Goal: Information Seeking & Learning: Find specific fact

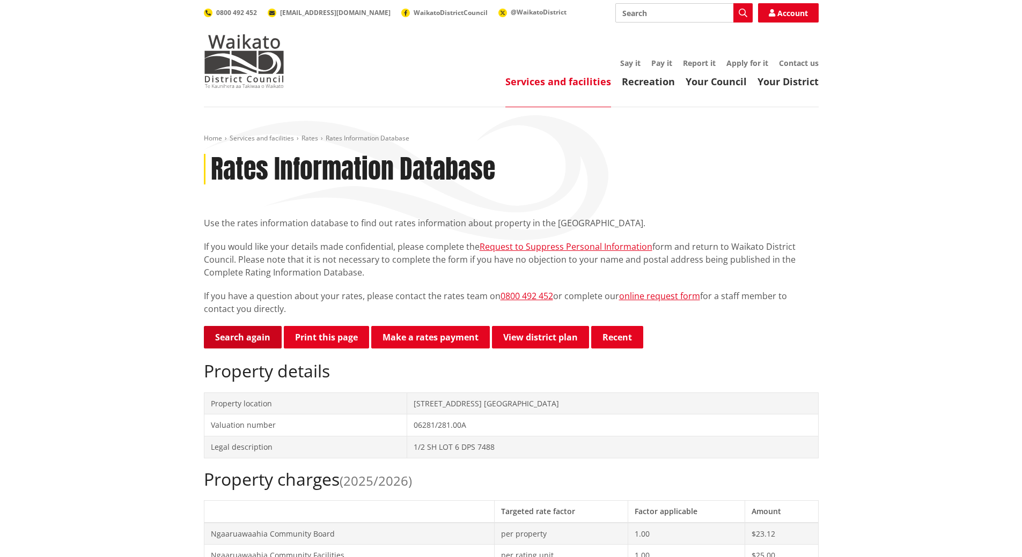
click at [220, 334] on link "Search again" at bounding box center [243, 337] width 78 height 23
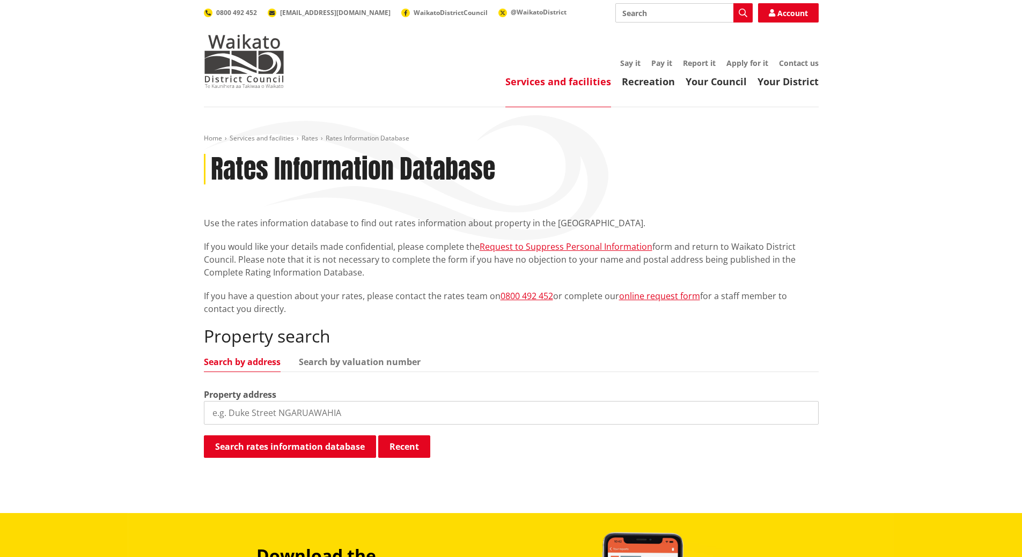
click at [216, 409] on input "search" at bounding box center [511, 413] width 615 height 24
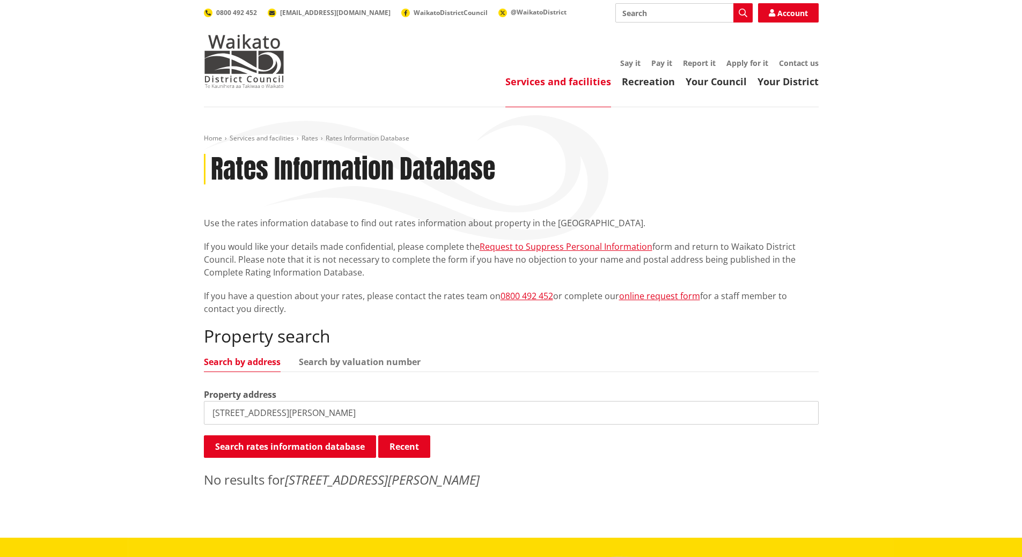
drag, startPoint x: 213, startPoint y: 411, endPoint x: 219, endPoint y: 411, distance: 5.9
click at [219, 411] on input "163 Hitchen Rd Pokeno" at bounding box center [511, 413] width 615 height 24
click at [225, 411] on input "163 Hitchen Rd Pokeno" at bounding box center [511, 413] width 615 height 24
click at [224, 413] on input "165 Hitchen Rd Pokeno" at bounding box center [511, 413] width 615 height 24
click at [222, 411] on input "167 Hitchen Rd Pokeno" at bounding box center [511, 413] width 615 height 24
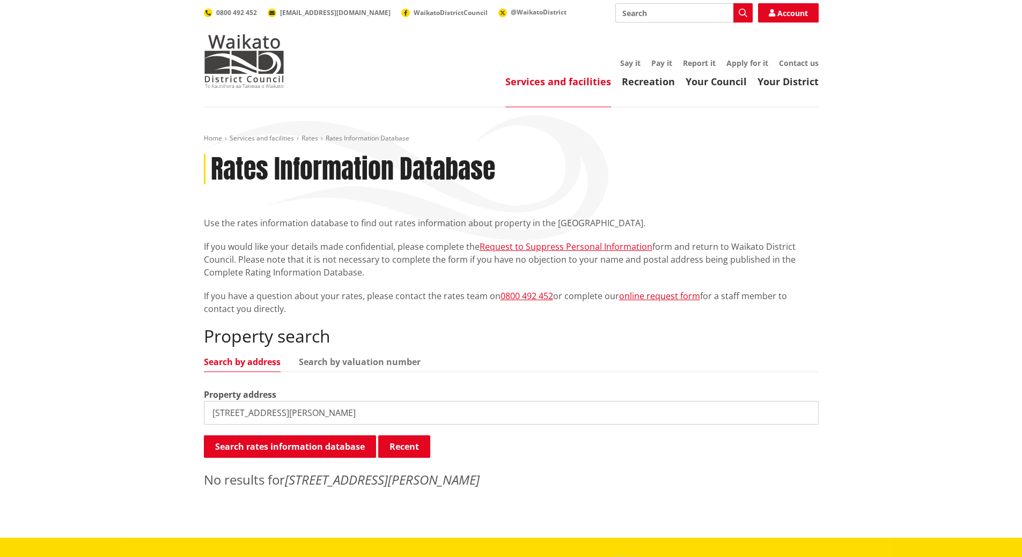
click at [223, 411] on input "169 Hitchen Rd Pokeno" at bounding box center [511, 413] width 615 height 24
click at [223, 413] on input "171 Hitchen Rd Pokeno" at bounding box center [511, 413] width 615 height 24
click at [217, 410] on input "173 Hitchen Rd Pokeno" at bounding box center [511, 413] width 615 height 24
click at [227, 412] on input "1613 Hitchen Rd Pokeno" at bounding box center [511, 413] width 615 height 24
click at [223, 411] on input "161 Hitchen Rd Pokeno" at bounding box center [511, 413] width 615 height 24
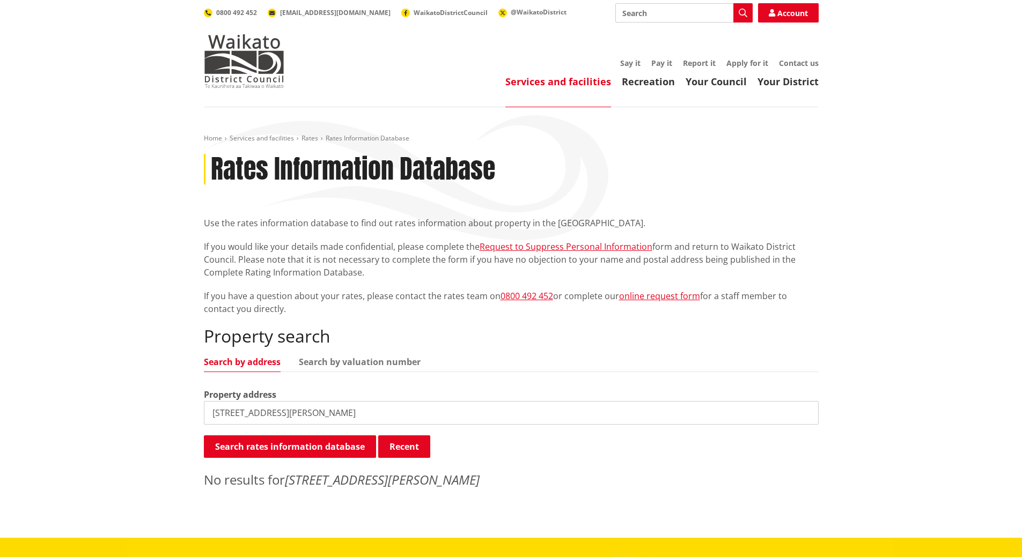
click at [223, 409] on input "169 Hitchen Rd Pokeno" at bounding box center [511, 413] width 615 height 24
click at [222, 413] on input "171 Hitchen Rd Pokeno" at bounding box center [511, 413] width 615 height 24
click at [223, 413] on input "173 Hitchen Rd Pokeno" at bounding box center [511, 413] width 615 height 24
click at [224, 413] on input "175 Hitchen Rd Pokeno" at bounding box center [511, 413] width 615 height 24
click at [222, 413] on input "177 Hitchen Rd Pokeno" at bounding box center [511, 413] width 615 height 24
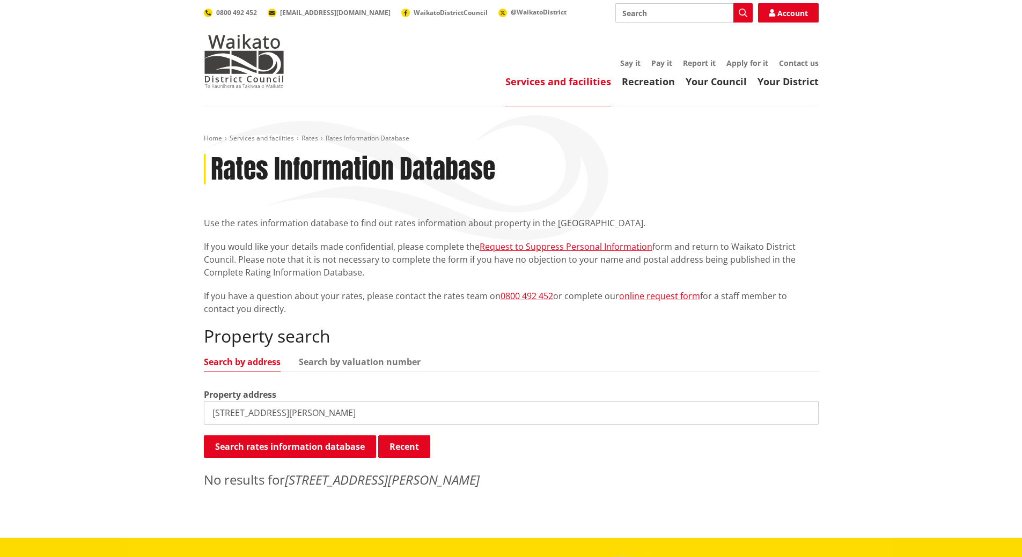
click at [222, 411] on input "179 Hitchen Rd Pokeno" at bounding box center [511, 413] width 615 height 24
click at [224, 413] on input "181 Hitchen Rd Pokeno" at bounding box center [511, 413] width 615 height 24
click at [222, 411] on input "183 Hitchen Rd Pokeno" at bounding box center [511, 413] width 615 height 24
click at [222, 414] on input "185 Hitchen Rd Pokeno" at bounding box center [511, 413] width 615 height 24
click at [225, 415] on input "187 Hitchen Rd Pokeno" at bounding box center [511, 413] width 615 height 24
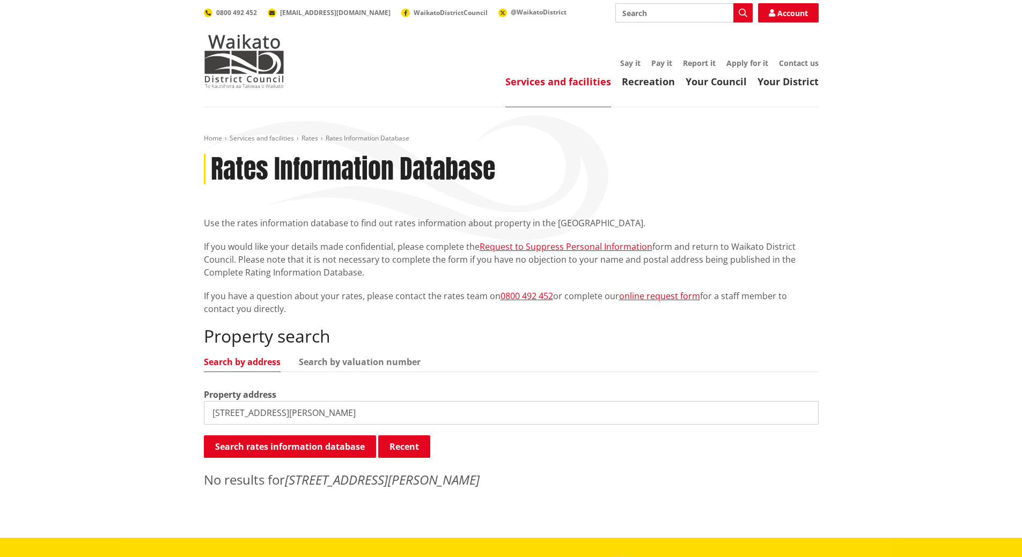
click at [217, 413] on input "189 Hitchen Rd Pokeno" at bounding box center [511, 413] width 615 height 24
click at [222, 414] on input "191 Hitchen Rd Pokeno" at bounding box center [511, 413] width 615 height 24
click at [223, 414] on input "193 Hitchen Rd Pokeno" at bounding box center [511, 413] width 615 height 24
click at [223, 411] on input "195 Hitchen Rd Pokeno" at bounding box center [511, 413] width 615 height 24
click at [223, 411] on input "197 Hitchen Rd Pokeno" at bounding box center [511, 413] width 615 height 24
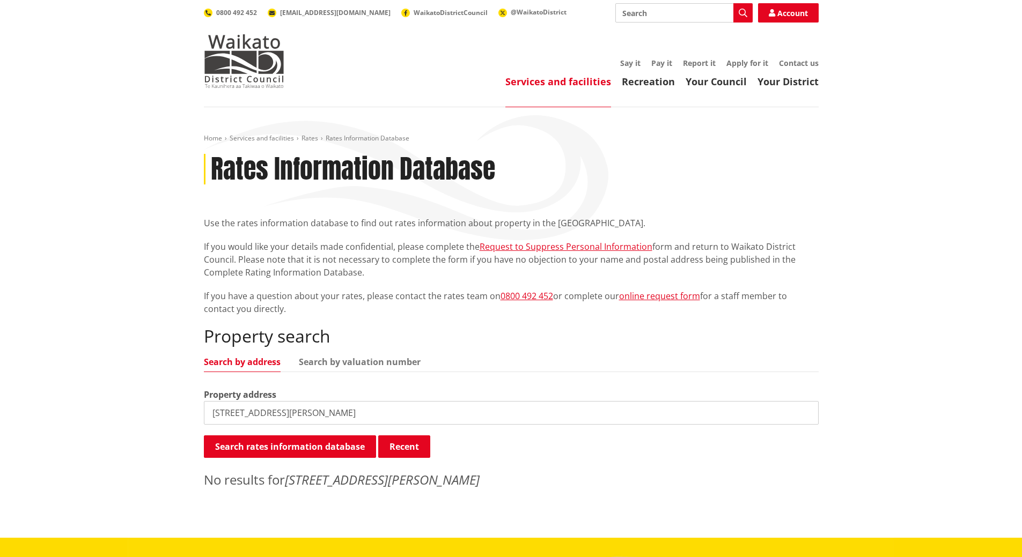
drag, startPoint x: 215, startPoint y: 410, endPoint x: 198, endPoint y: 391, distance: 25.9
click at [217, 404] on input "199 Hitchen Rd Pokeno" at bounding box center [511, 413] width 615 height 24
click at [321, 362] on link "Search by valuation number" at bounding box center [360, 362] width 122 height 9
type input "99 Hitchen Rd Pokeno"
drag, startPoint x: 306, startPoint y: 413, endPoint x: 164, endPoint y: 419, distance: 142.3
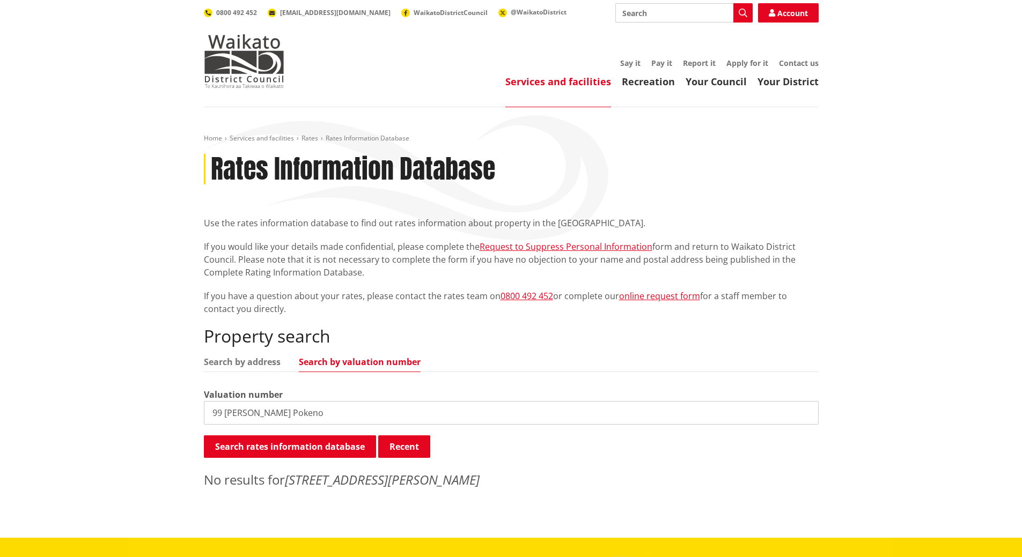
click at [164, 419] on div "Home Services and facilities Rates Rates Information Database Rates Information…" at bounding box center [511, 322] width 1022 height 431
drag, startPoint x: 229, startPoint y: 413, endPoint x: 274, endPoint y: 422, distance: 46.4
click at [274, 422] on input "2025786" at bounding box center [511, 413] width 615 height 24
drag, startPoint x: 210, startPoint y: 411, endPoint x: 264, endPoint y: 426, distance: 55.7
click at [264, 426] on div "Property search Search by address Search by valuation number Valuation number 2…" at bounding box center [511, 407] width 615 height 163
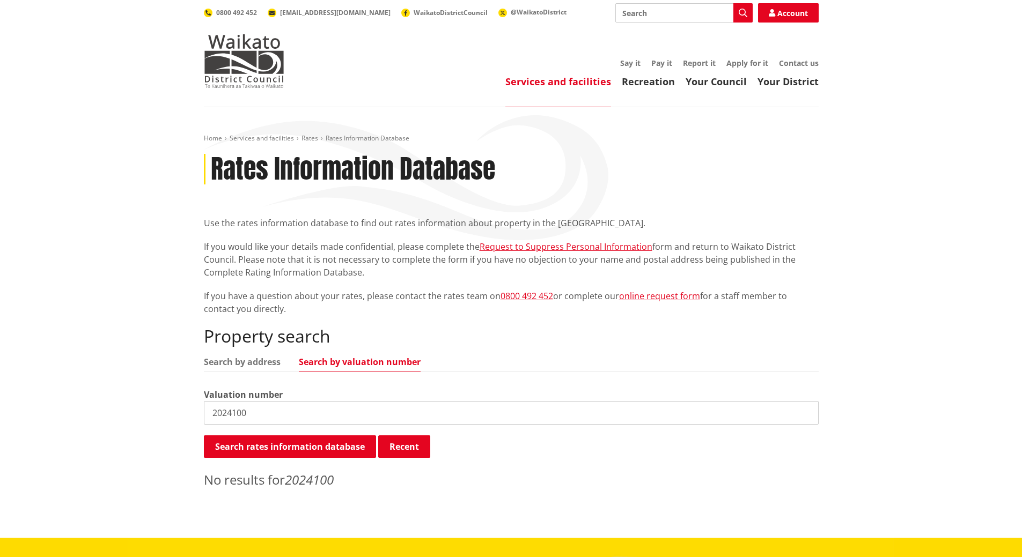
drag, startPoint x: 446, startPoint y: 490, endPoint x: 437, endPoint y: 487, distance: 9.5
click at [441, 488] on div "Home Services and facilities Rates Rates Information Database Rates Information…" at bounding box center [511, 314] width 631 height 361
drag, startPoint x: 227, startPoint y: 411, endPoint x: 291, endPoint y: 423, distance: 64.9
click at [291, 424] on input "2024100" at bounding box center [511, 413] width 615 height 24
type input "2026496"
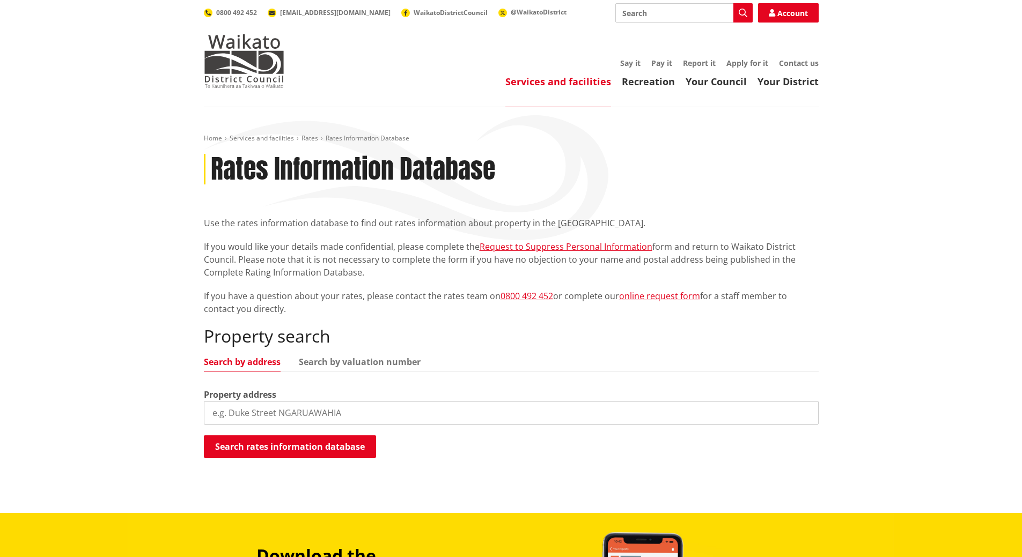
click at [229, 410] on input "search" at bounding box center [511, 413] width 615 height 24
click at [330, 363] on link "Search by valuation number" at bounding box center [360, 362] width 122 height 9
click at [213, 413] on input "search" at bounding box center [511, 413] width 615 height 24
type input "2019803"
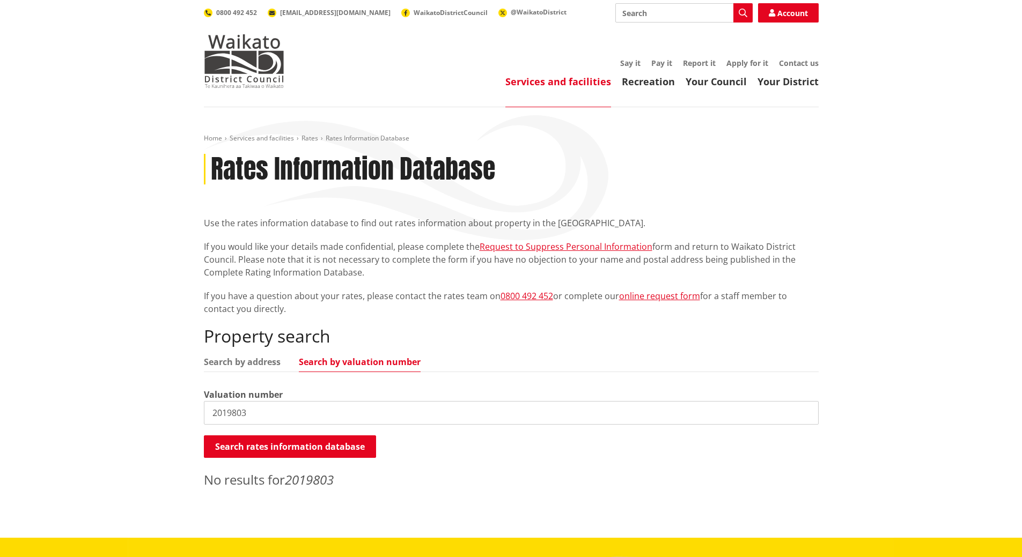
drag, startPoint x: 212, startPoint y: 413, endPoint x: 283, endPoint y: 423, distance: 72.1
click at [283, 423] on input "2019803" at bounding box center [511, 413] width 615 height 24
type input "391051360"
drag, startPoint x: 263, startPoint y: 410, endPoint x: 125, endPoint y: 424, distance: 139.1
click at [125, 424] on div "Home Services and facilities Rates Rates Information Database Rates Information…" at bounding box center [511, 322] width 1022 height 431
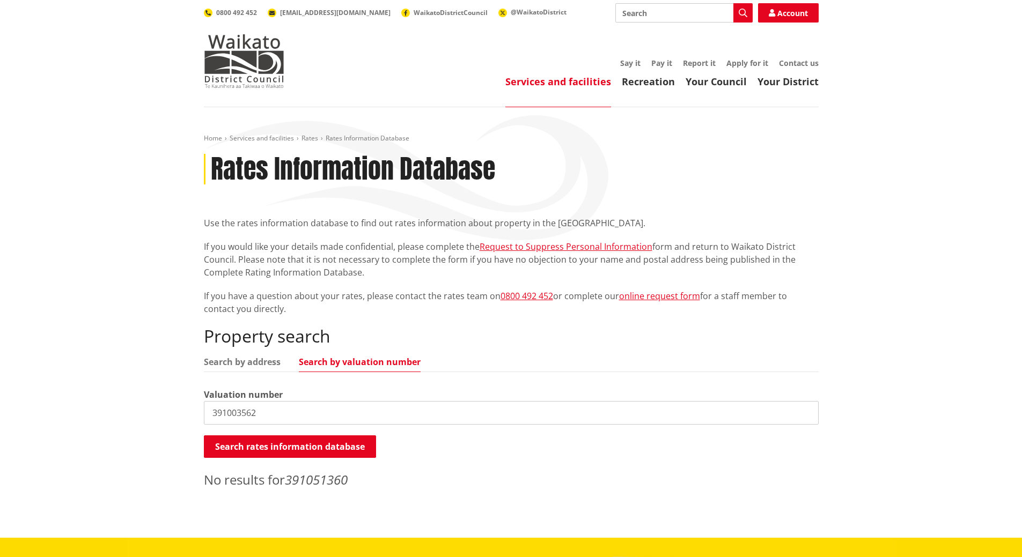
type input "391003562"
drag, startPoint x: 212, startPoint y: 411, endPoint x: 323, endPoint y: 421, distance: 111.4
click at [323, 421] on input "391003562" at bounding box center [511, 413] width 615 height 24
type input "03910/513.82"
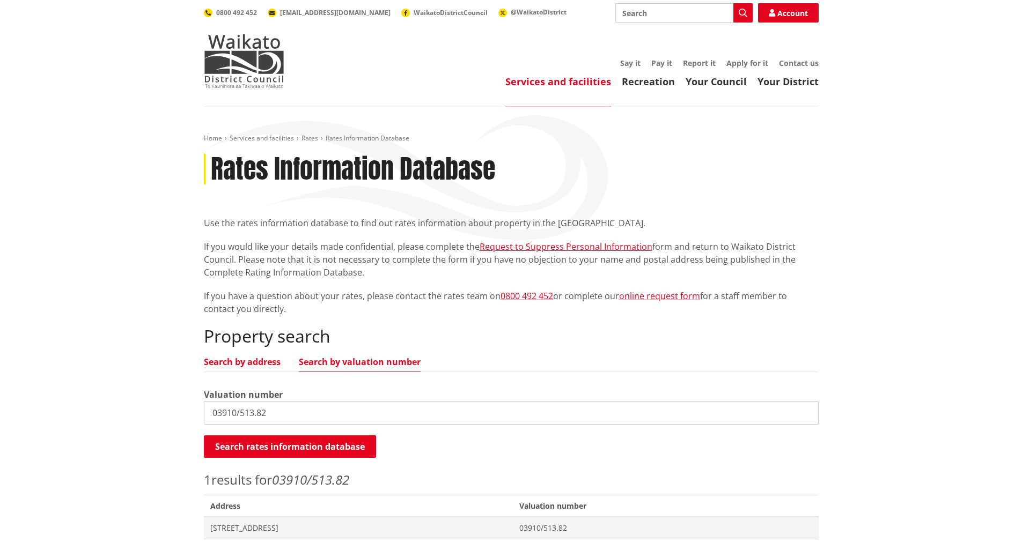
click at [229, 360] on link "Search by address" at bounding box center [242, 362] width 77 height 9
drag, startPoint x: 212, startPoint y: 414, endPoint x: 322, endPoint y: 398, distance: 111.1
click at [322, 398] on div "Property address 03910/513.82" at bounding box center [511, 406] width 615 height 36
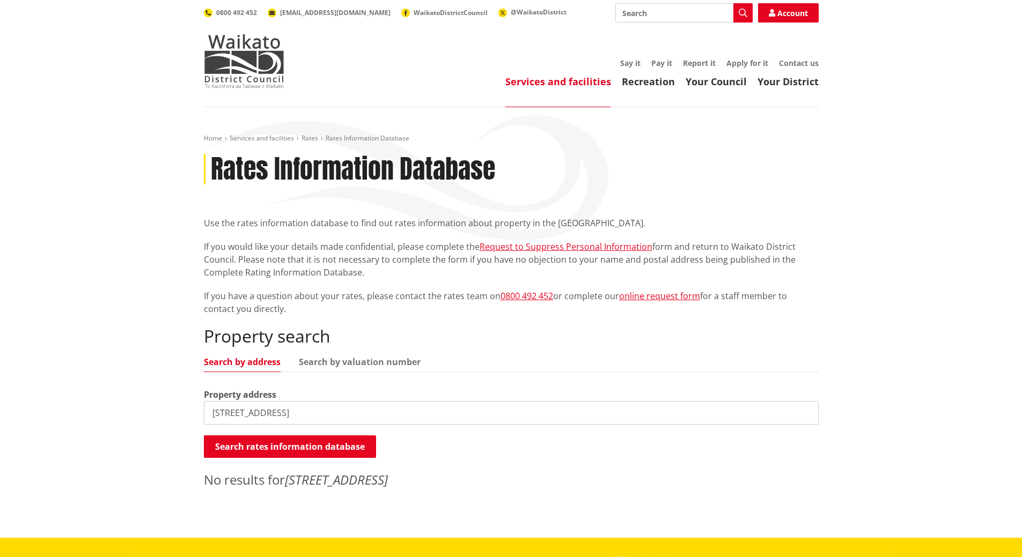
click at [226, 412] on input "10Vintner Lane" at bounding box center [511, 413] width 615 height 24
type input "10 Vintner Lane"
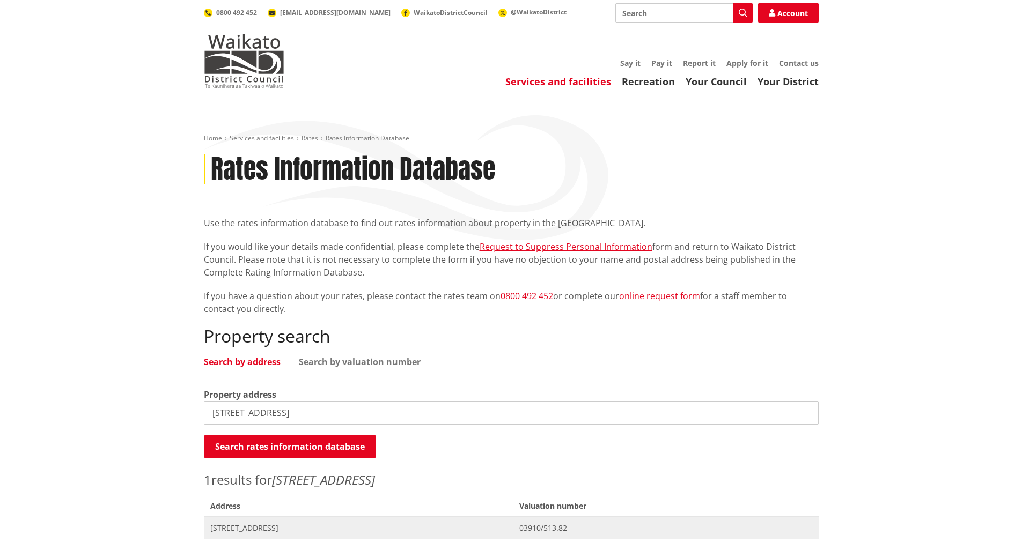
click at [246, 527] on span "[STREET_ADDRESS]" at bounding box center [358, 528] width 297 height 11
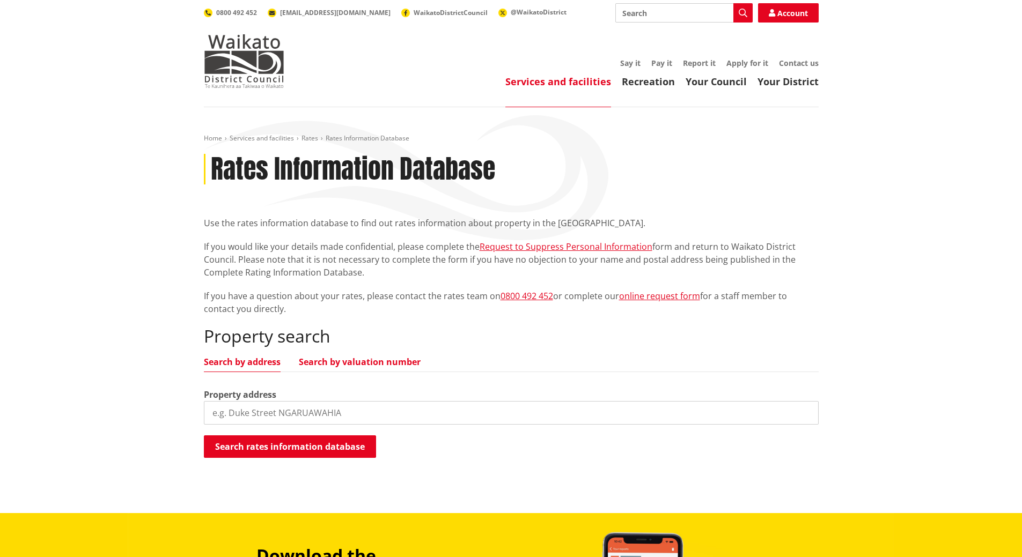
click at [332, 361] on link "Search by valuation number" at bounding box center [360, 362] width 122 height 9
click at [213, 417] on input "search" at bounding box center [511, 413] width 615 height 24
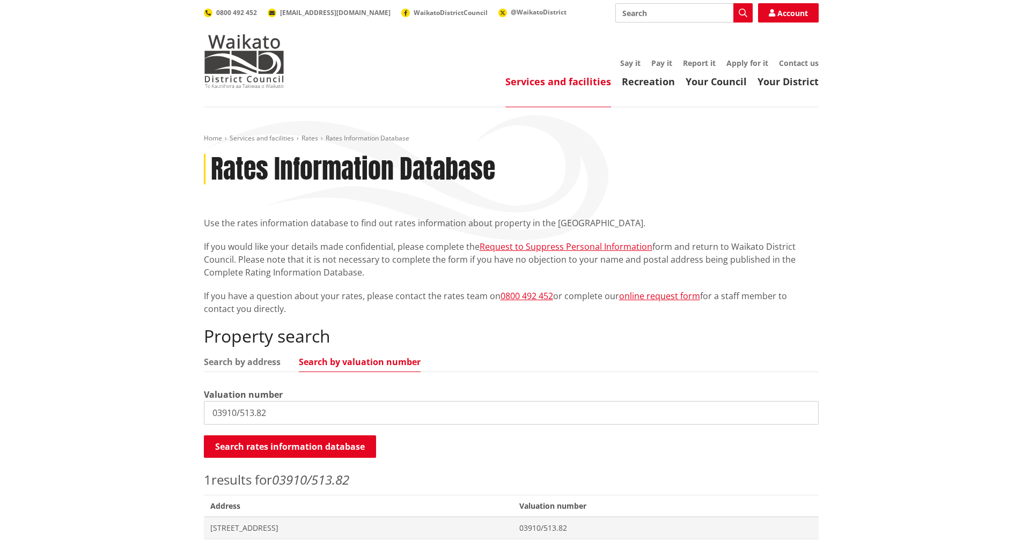
click at [210, 408] on input "03910/513.82" at bounding box center [511, 413] width 615 height 24
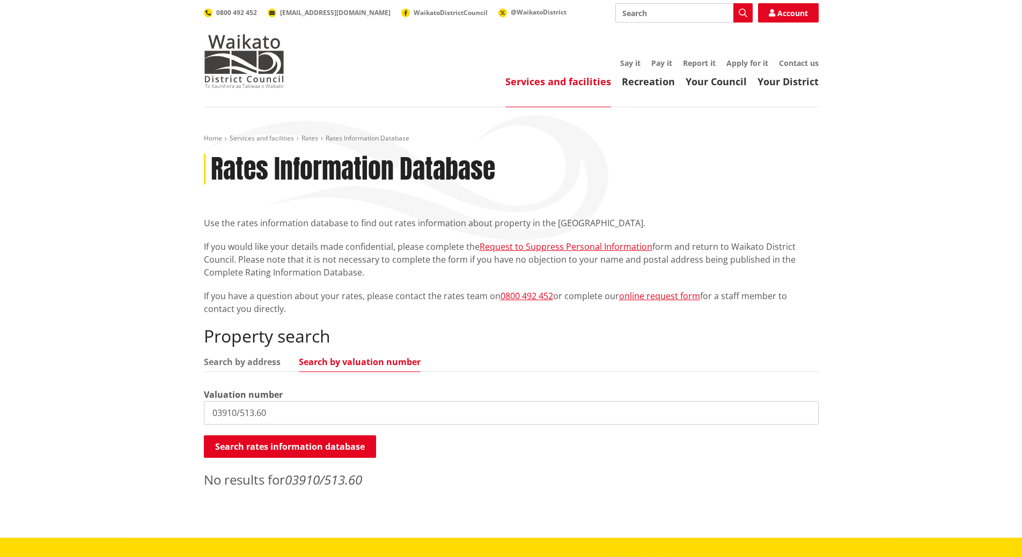
click at [248, 413] on input "03910/513.60" at bounding box center [511, 413] width 615 height 24
drag, startPoint x: 261, startPoint y: 411, endPoint x: 284, endPoint y: 416, distance: 23.5
click at [284, 416] on input "03910/510.60" at bounding box center [511, 413] width 615 height 24
type input "03910/510.84"
